Goal: Complete application form

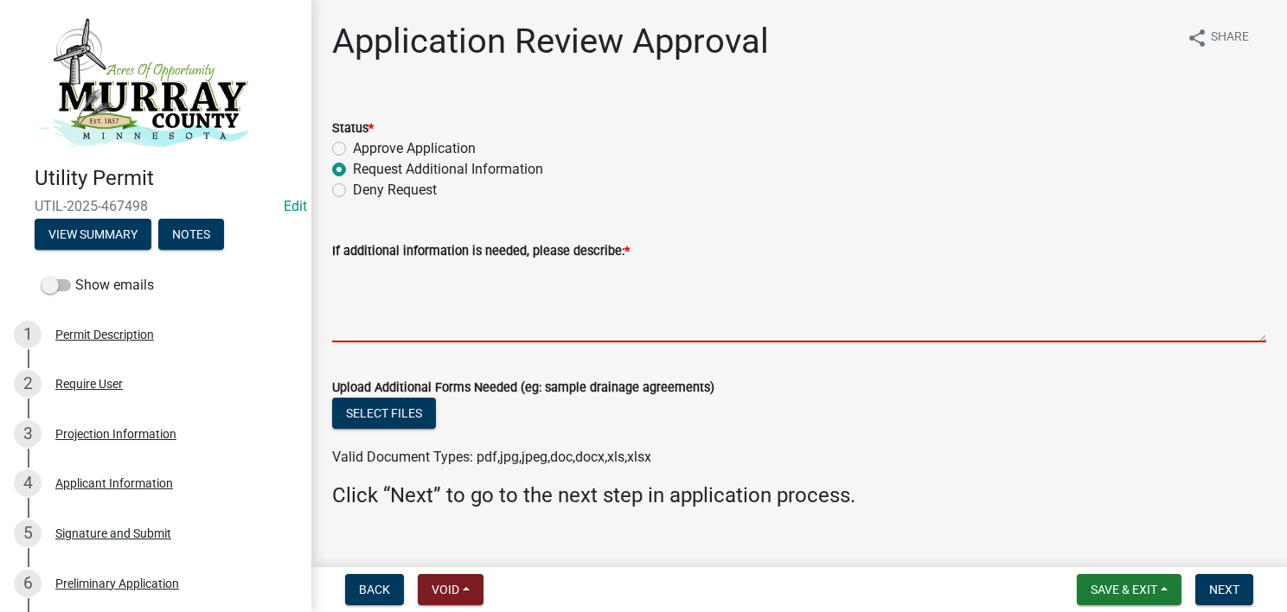
click at [559, 278] on textarea "If additional information is needed, please describe: *" at bounding box center [799, 301] width 934 height 81
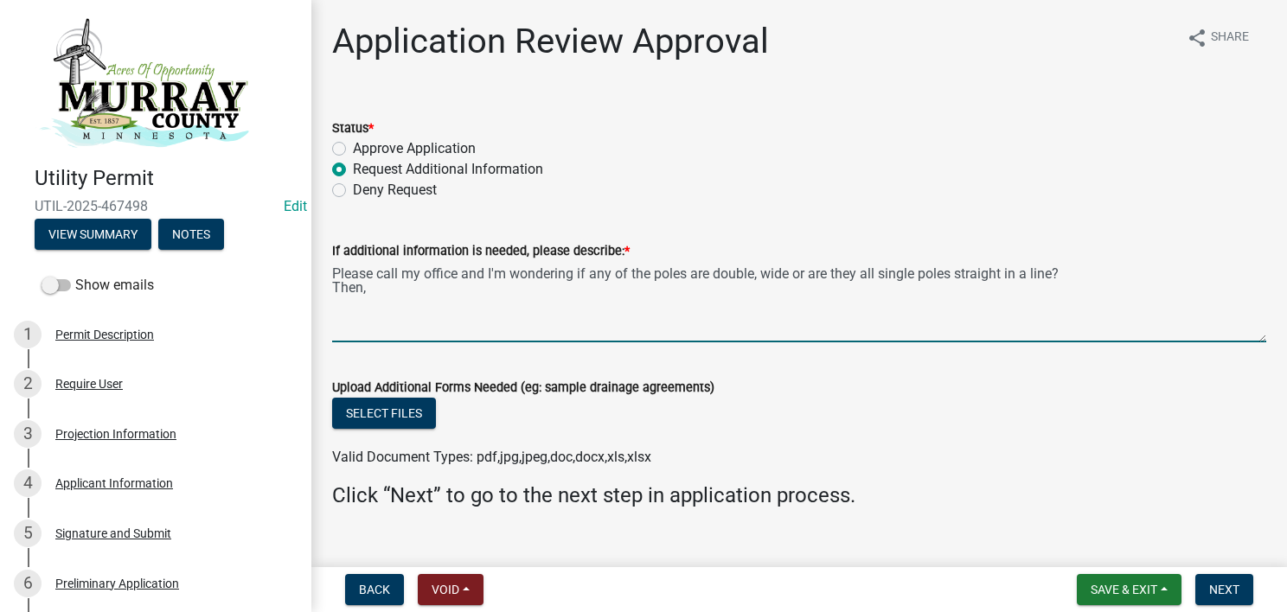
click at [754, 272] on textarea "Please call my office and I'm wondering if any of the poles are double, wide or…" at bounding box center [799, 301] width 934 height 81
click at [381, 291] on textarea "Please call my office and I'm wondering if any of the poles are double wide or …" at bounding box center [799, 301] width 934 height 81
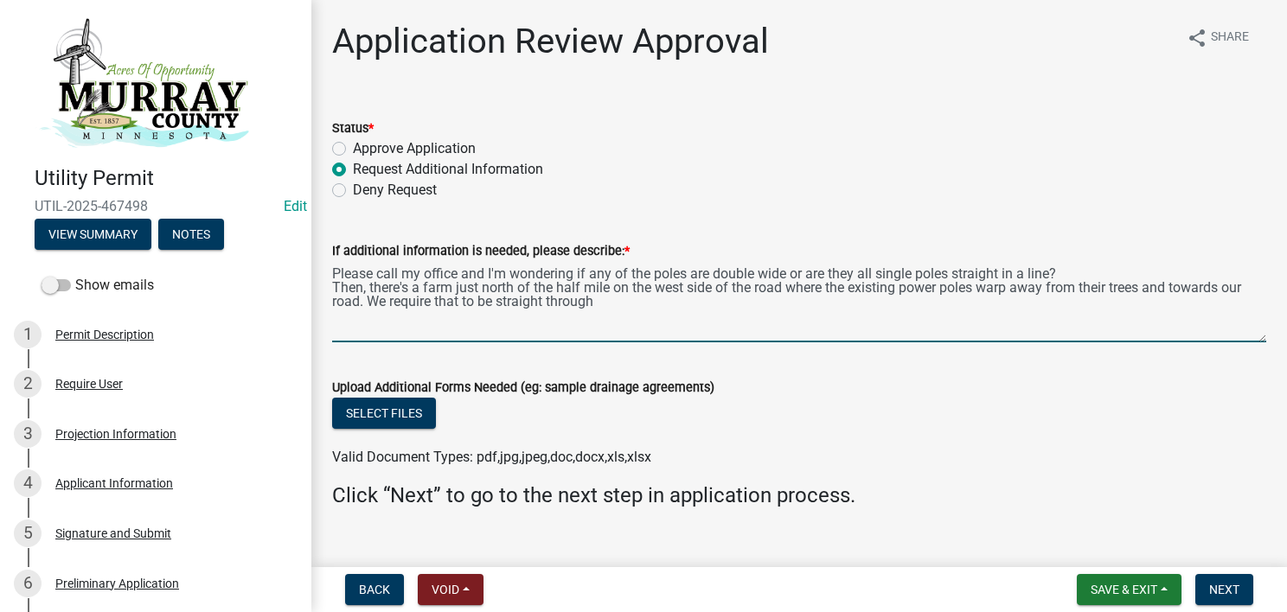
click at [616, 290] on textarea "Please call my office and I'm wondering if any of the poles are double wide or …" at bounding box center [799, 301] width 934 height 81
click at [486, 304] on textarea "Please call my office and I'm wondering if any of the poles are double wide or …" at bounding box center [799, 301] width 934 height 81
click at [726, 304] on textarea "Please call my office and I'm wondering if any of the poles are double wide or …" at bounding box center [799, 301] width 934 height 81
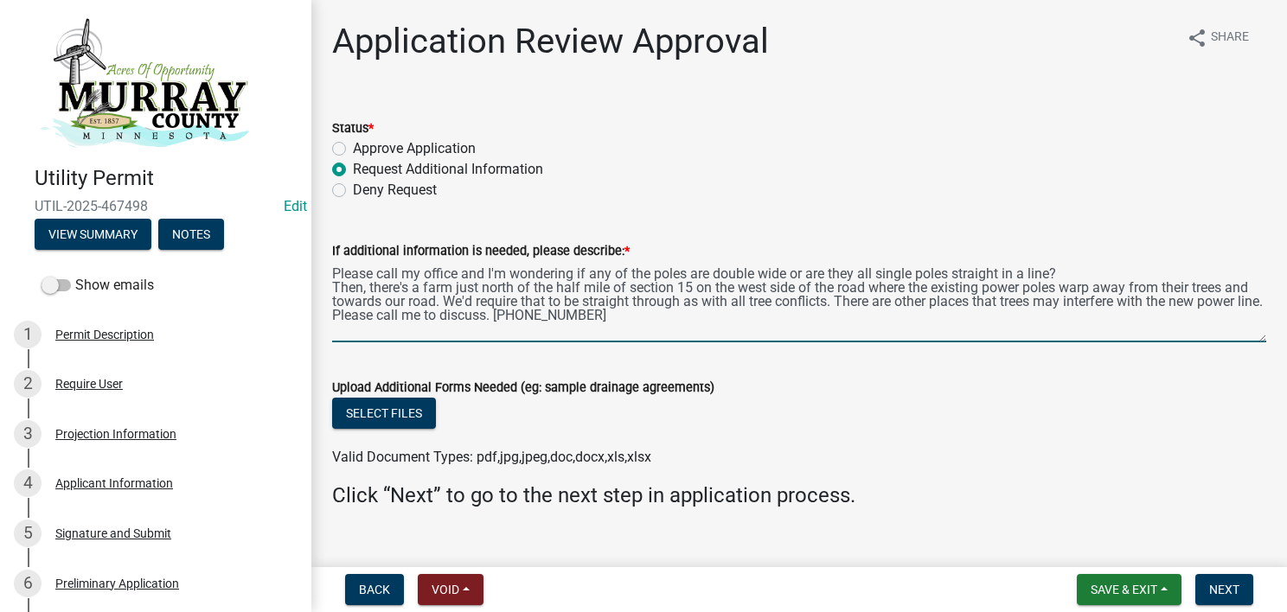
click at [424, 334] on textarea "Please call my office and I'm wondering if any of the poles are double wide or …" at bounding box center [799, 301] width 934 height 81
click at [712, 304] on textarea "Please call my office and I'm wondering if any of the poles are double wide or …" at bounding box center [799, 301] width 934 height 81
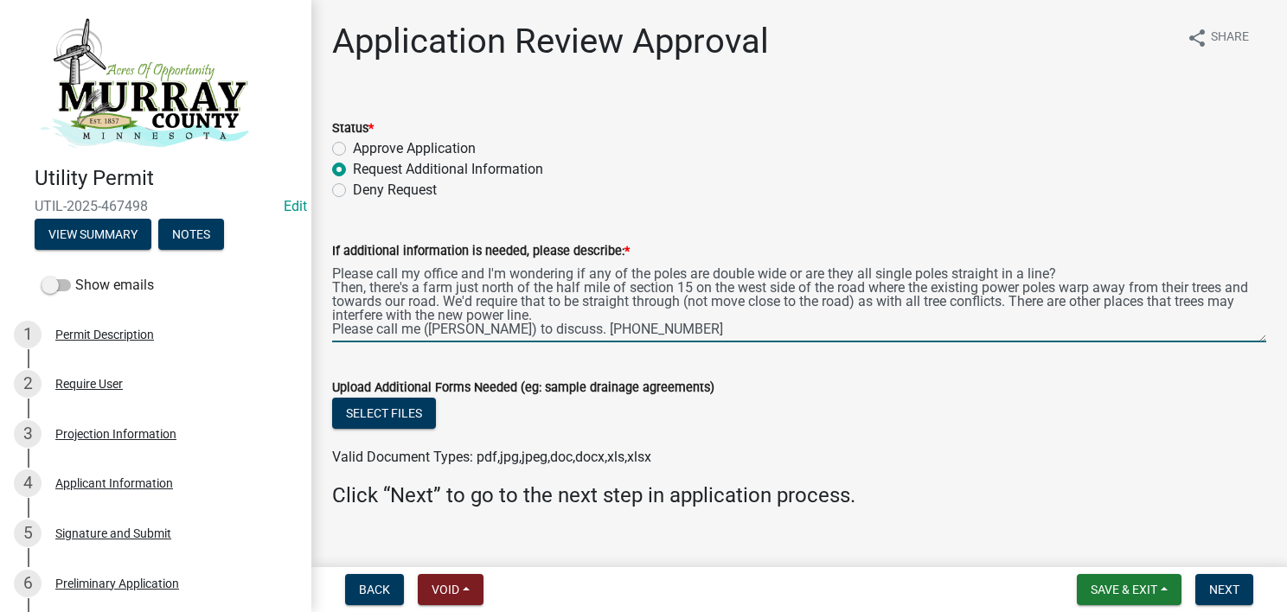
click at [574, 307] on textarea "Please call my office and I'm wondering if any of the poles are double wide or …" at bounding box center [799, 301] width 934 height 81
click at [574, 315] on textarea "Please call my office and I'm wondering if any of the poles are double wide or …" at bounding box center [799, 301] width 934 height 81
type textarea "Please call my office and I'm wondering if any of the poles are double wide or …"
click at [1100, 585] on span "Save & Exit" at bounding box center [1123, 590] width 67 height 14
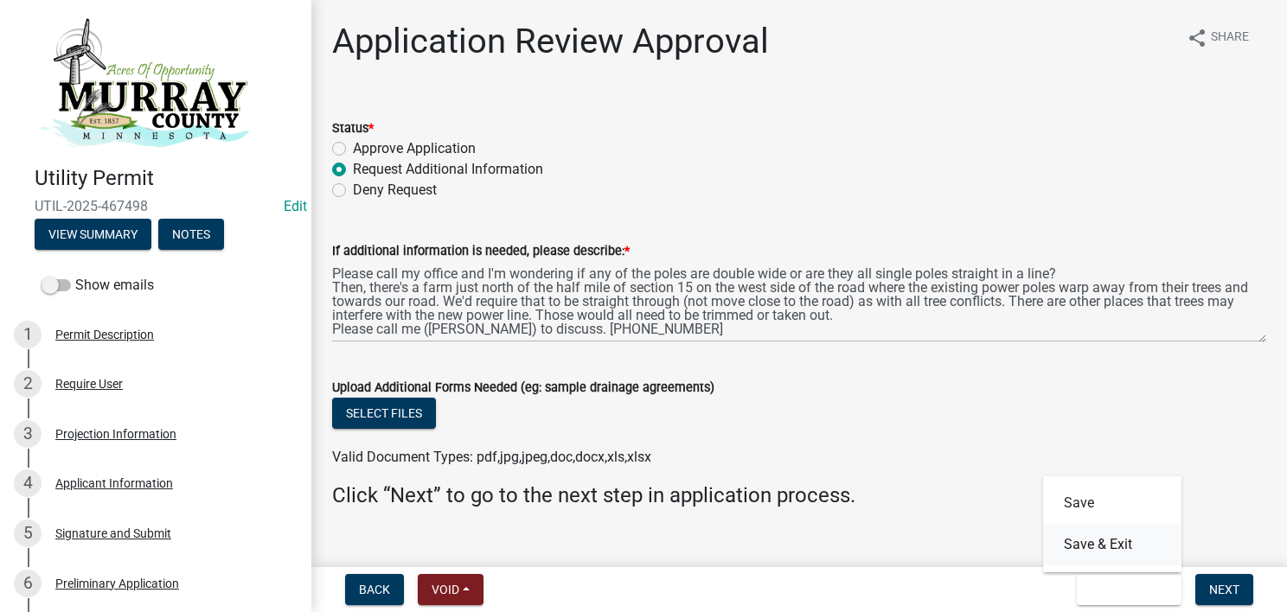
click at [1078, 546] on button "Save & Exit" at bounding box center [1112, 545] width 138 height 42
